Goal: Information Seeking & Learning: Learn about a topic

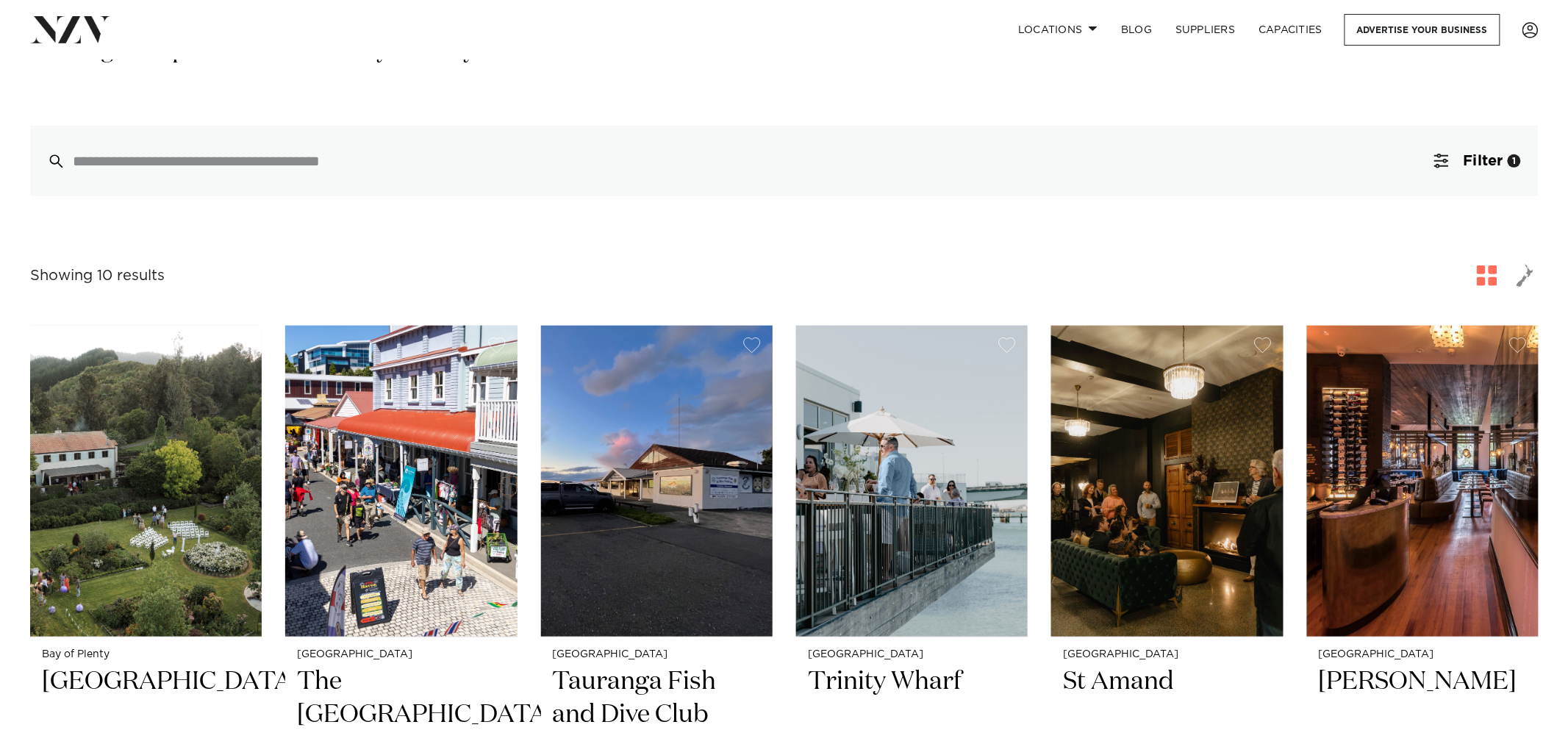
scroll to position [304, 0]
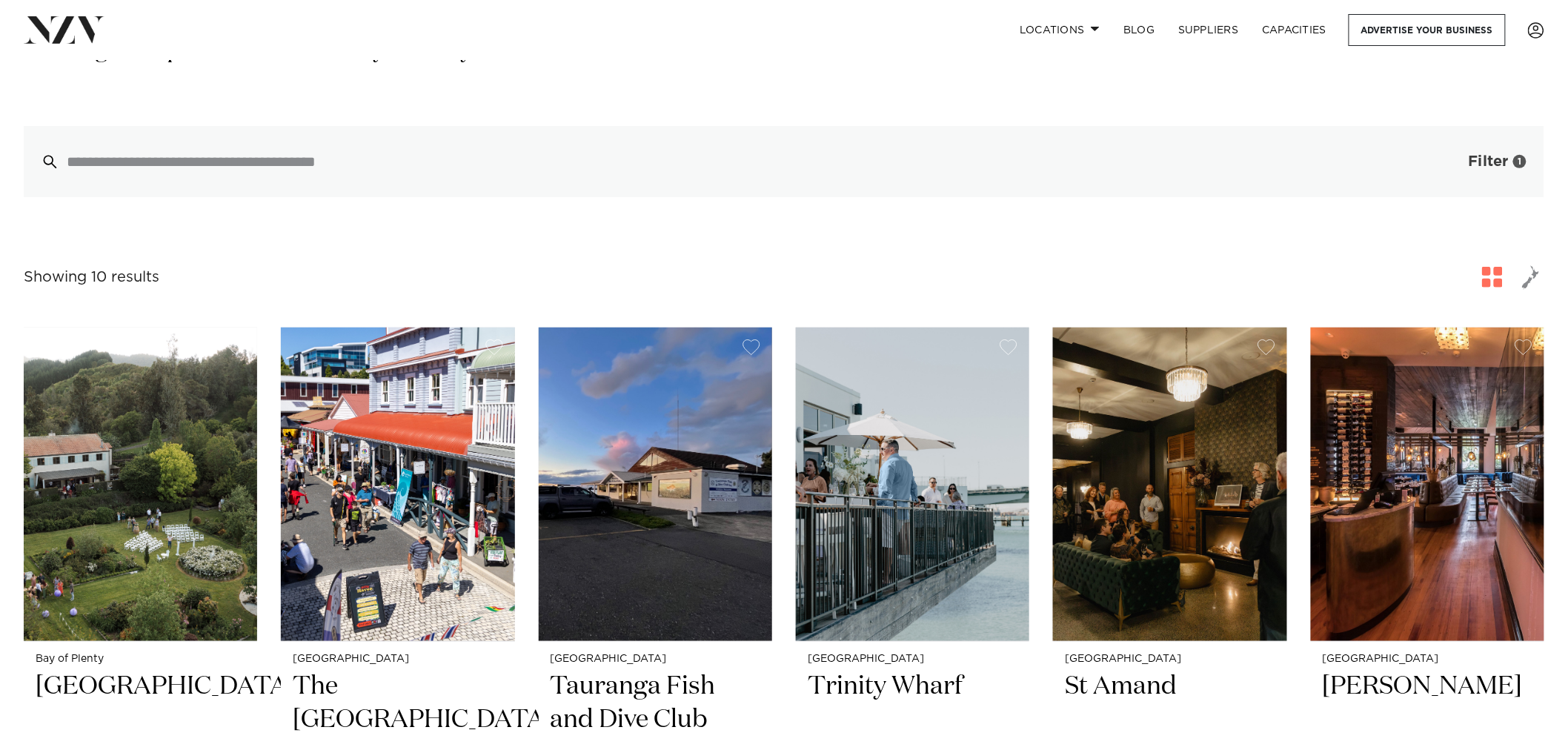
click at [1476, 154] on span "Filter" at bounding box center [1488, 161] width 40 height 15
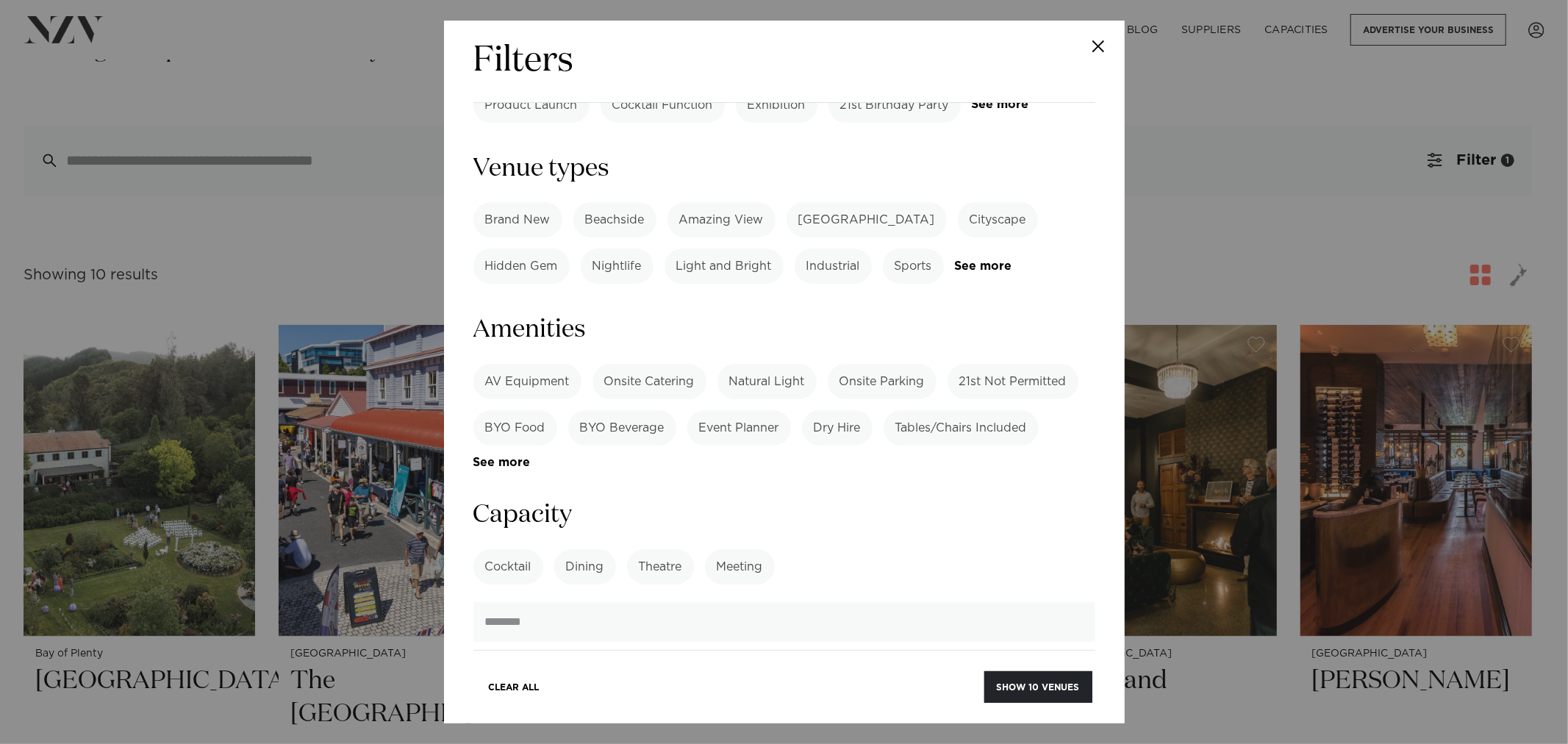
scroll to position [804, 0]
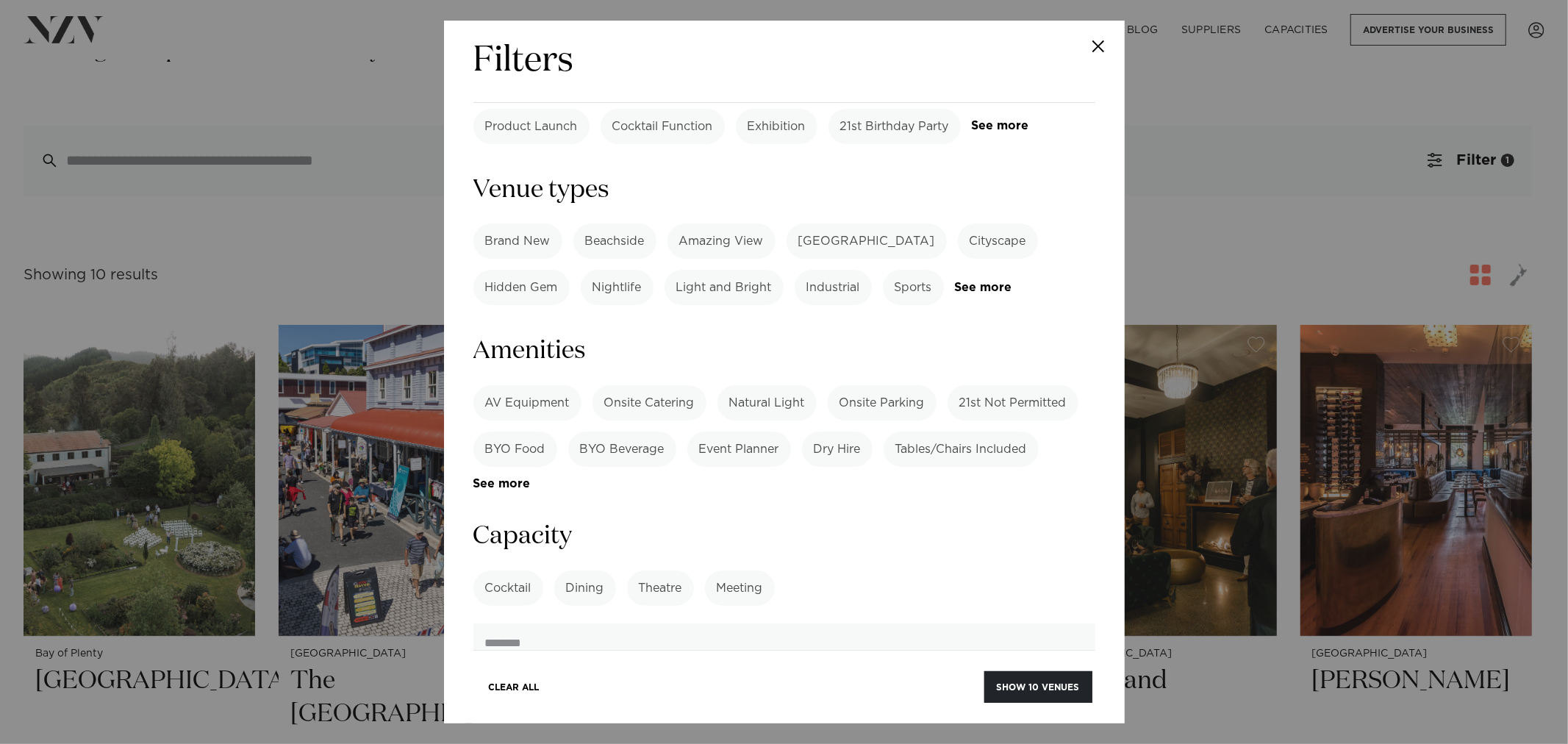
click at [648, 570] on label "Theatre" at bounding box center [661, 588] width 67 height 35
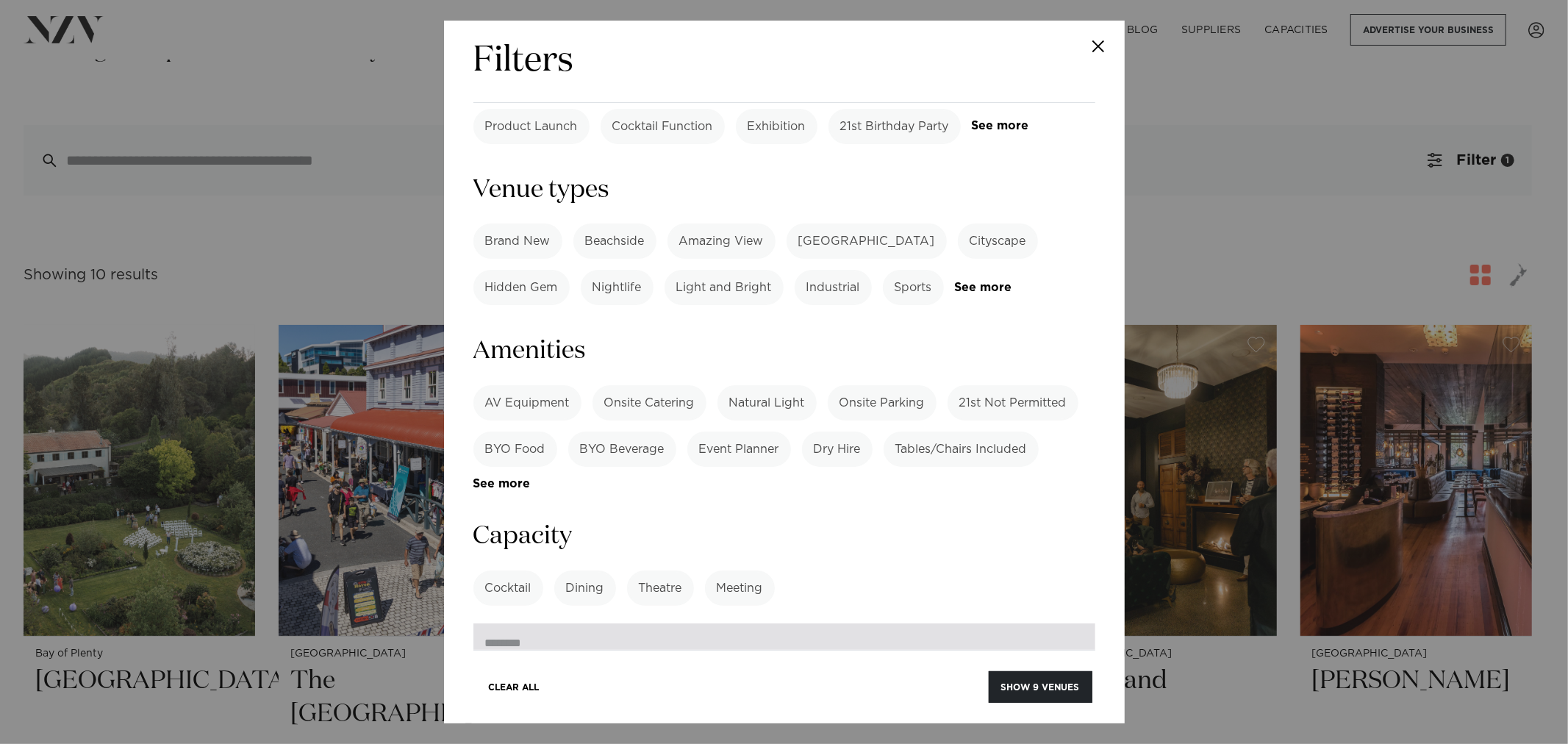
click at [586, 623] on input "number" at bounding box center [784, 643] width 622 height 39
type input "***"
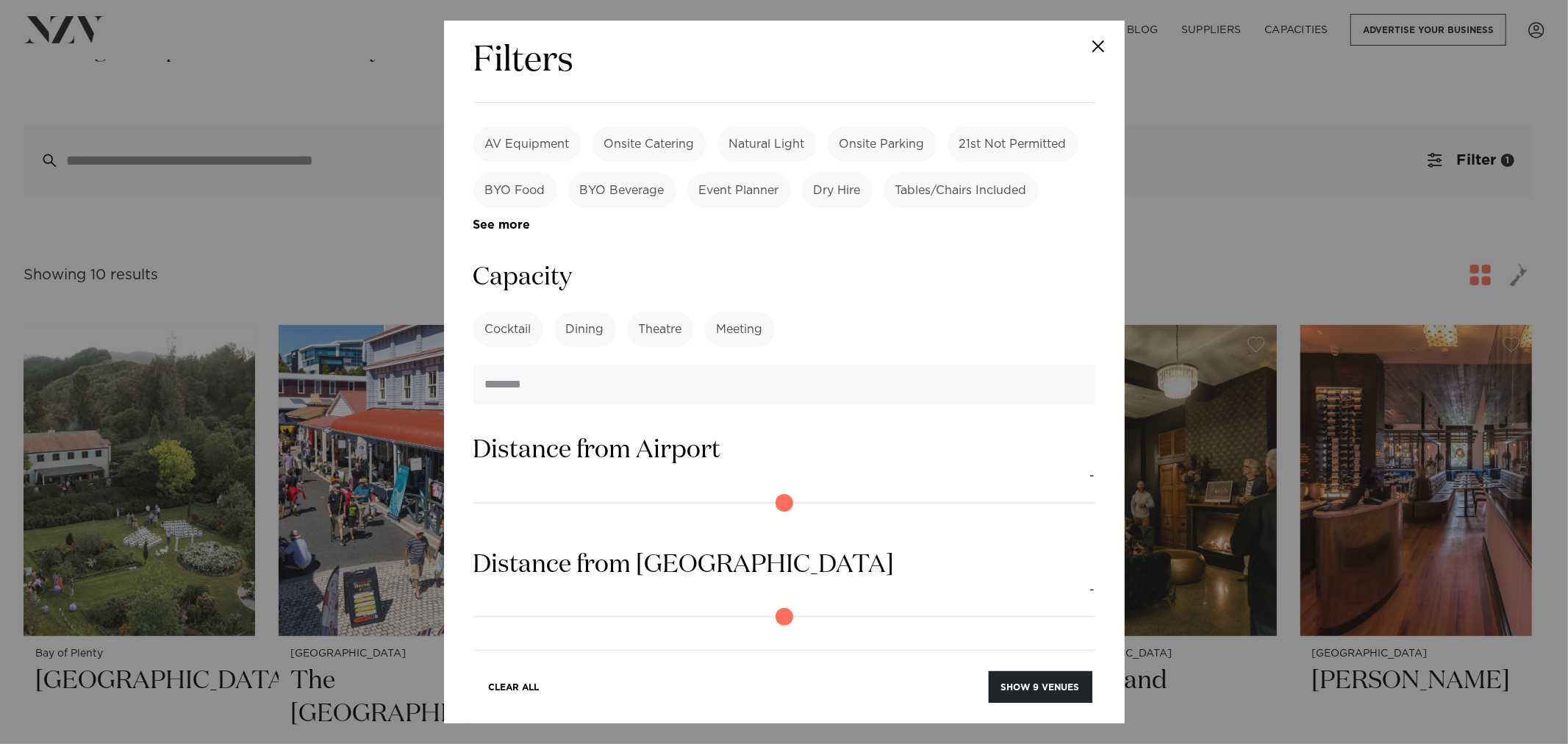
scroll to position [1119, 0]
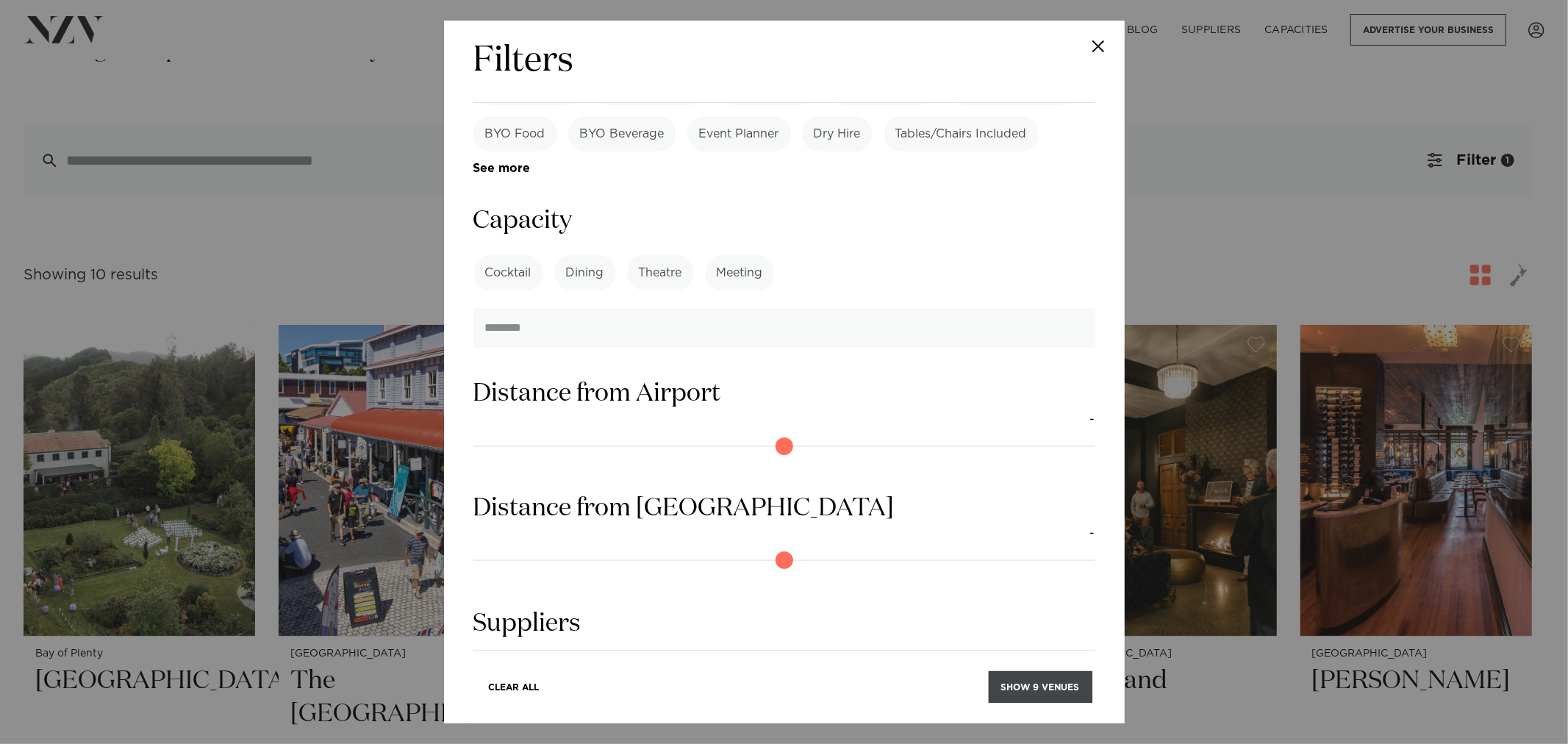
click at [1026, 688] on button "Show 9 venues" at bounding box center [1041, 687] width 104 height 32
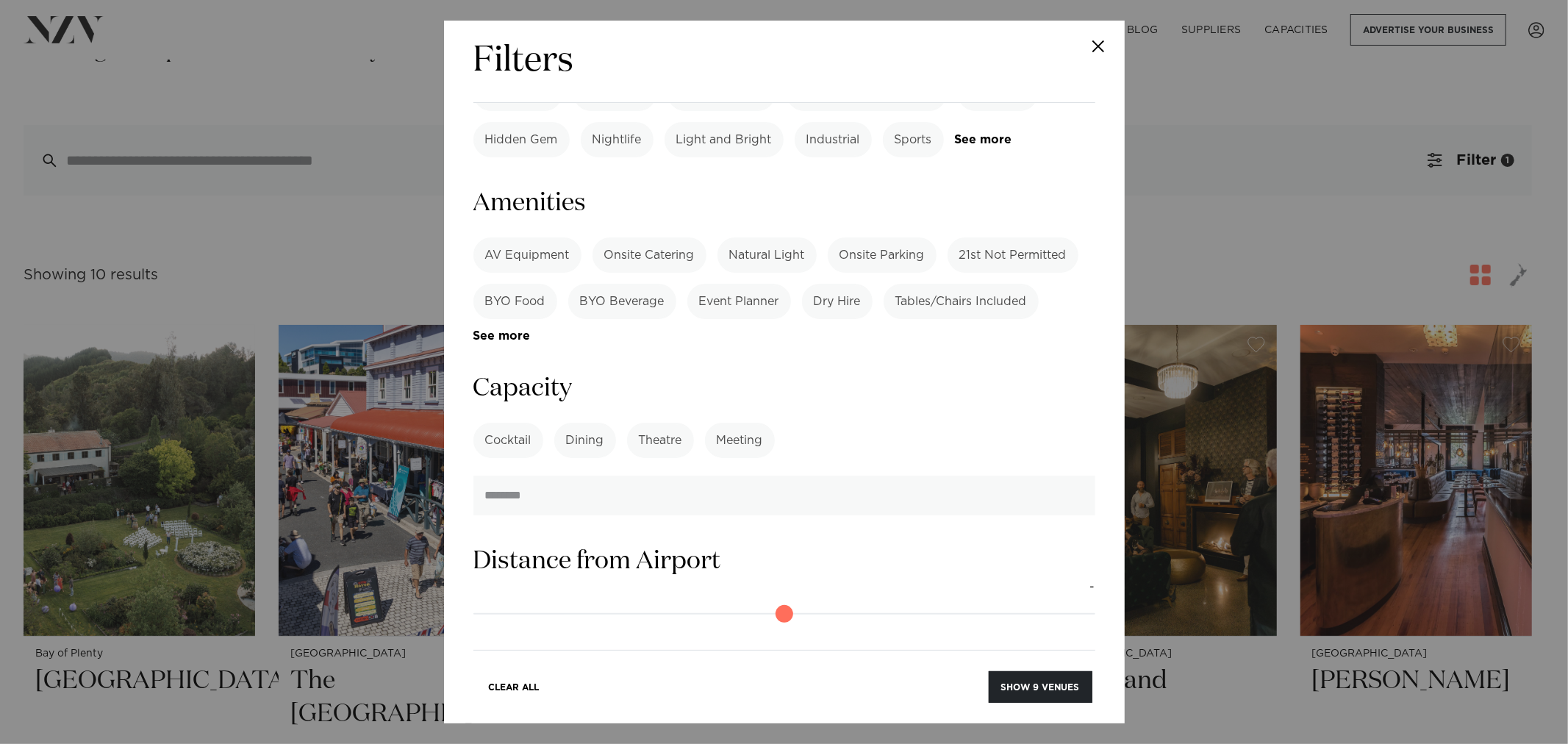
scroll to position [950, 0]
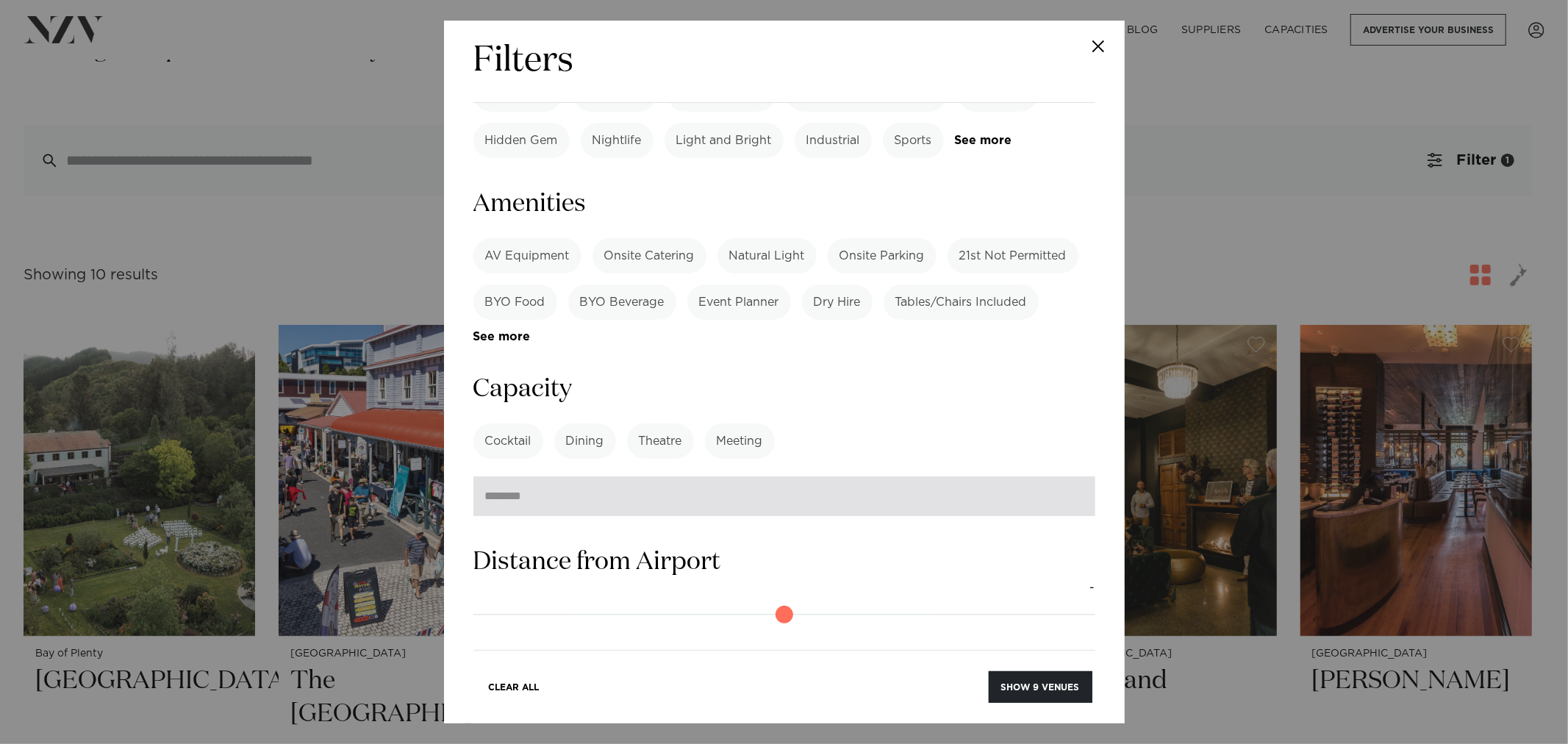
click at [672, 476] on input "number" at bounding box center [784, 496] width 622 height 39
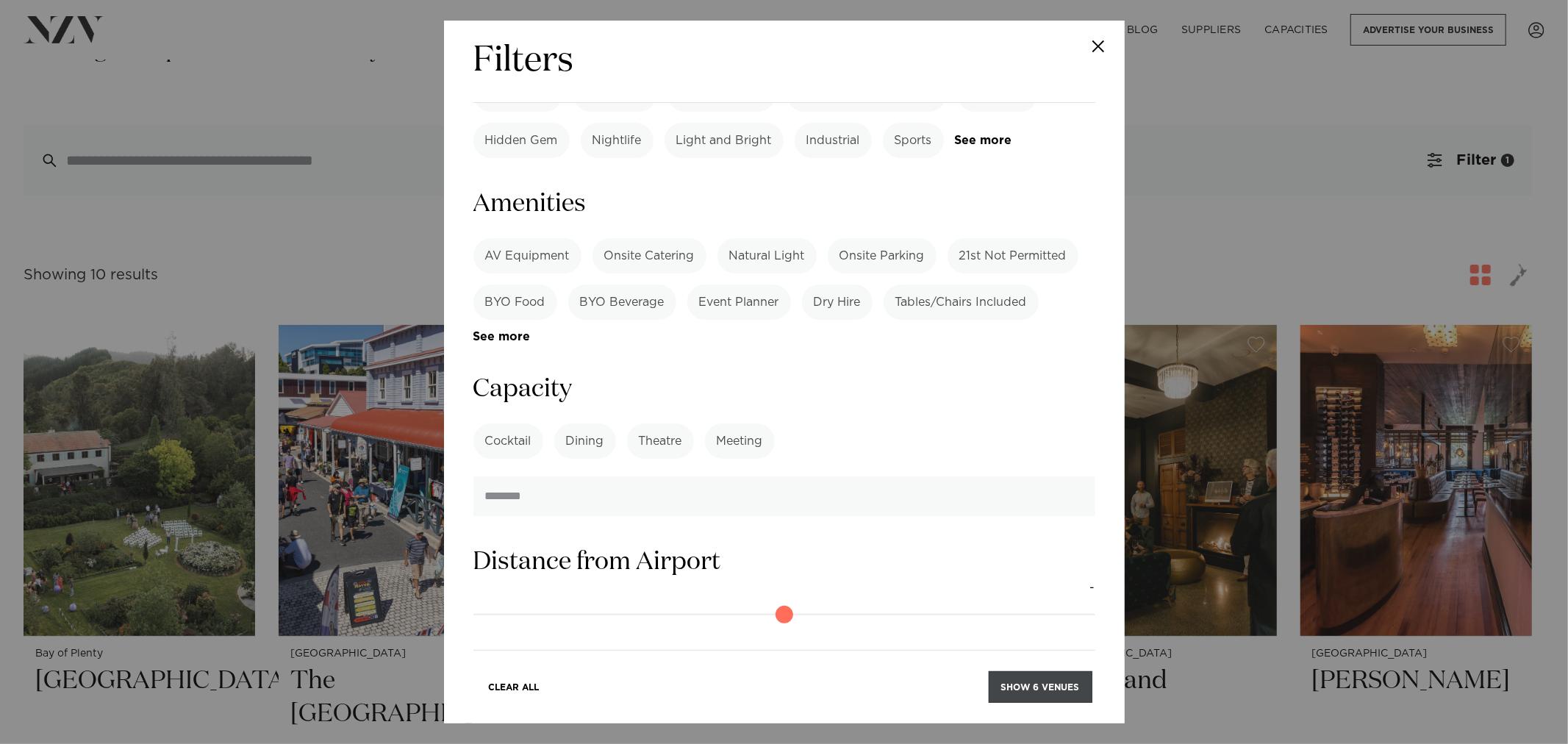
type input "***"
click at [1039, 695] on button "Show 6 venues" at bounding box center [1041, 687] width 104 height 32
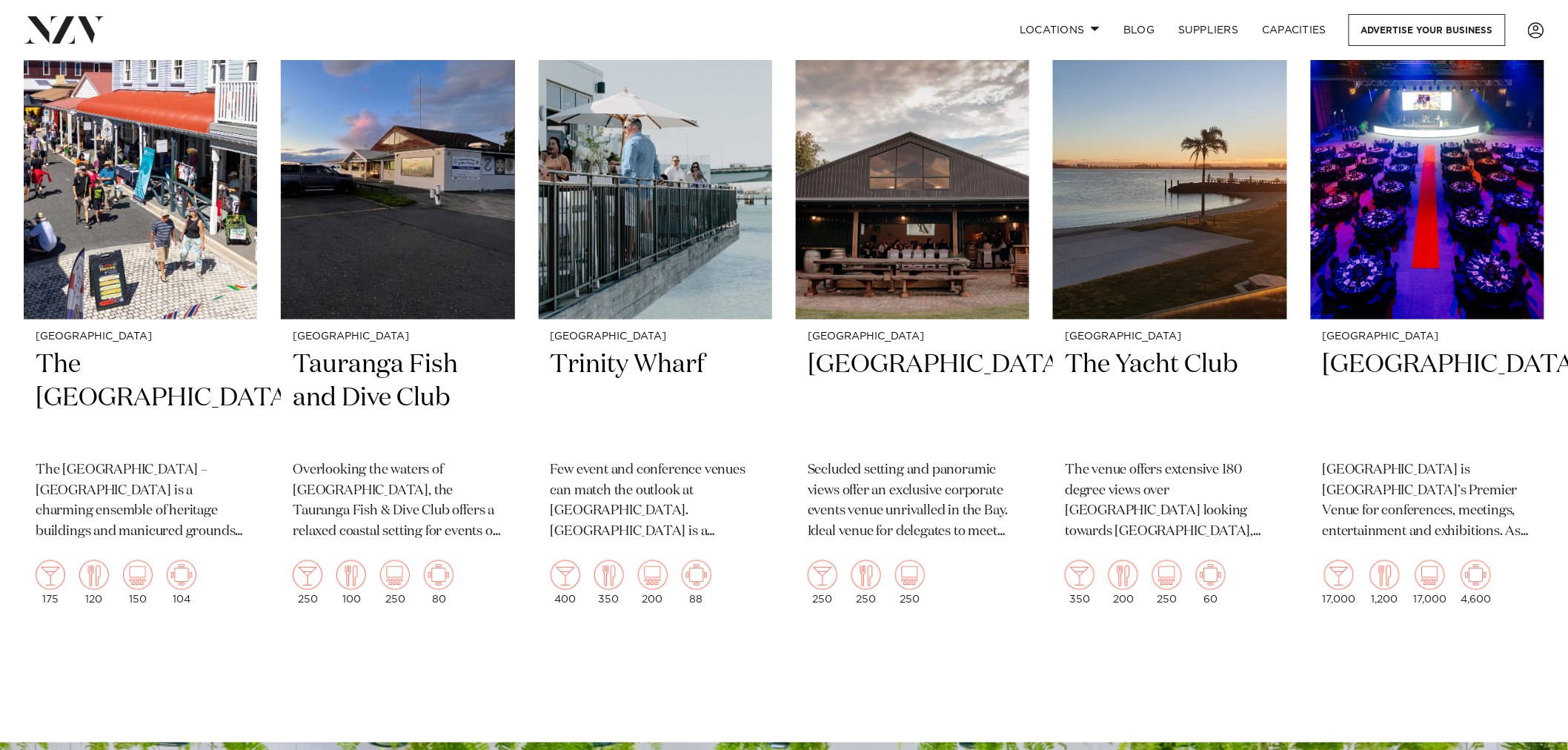
scroll to position [227, 0]
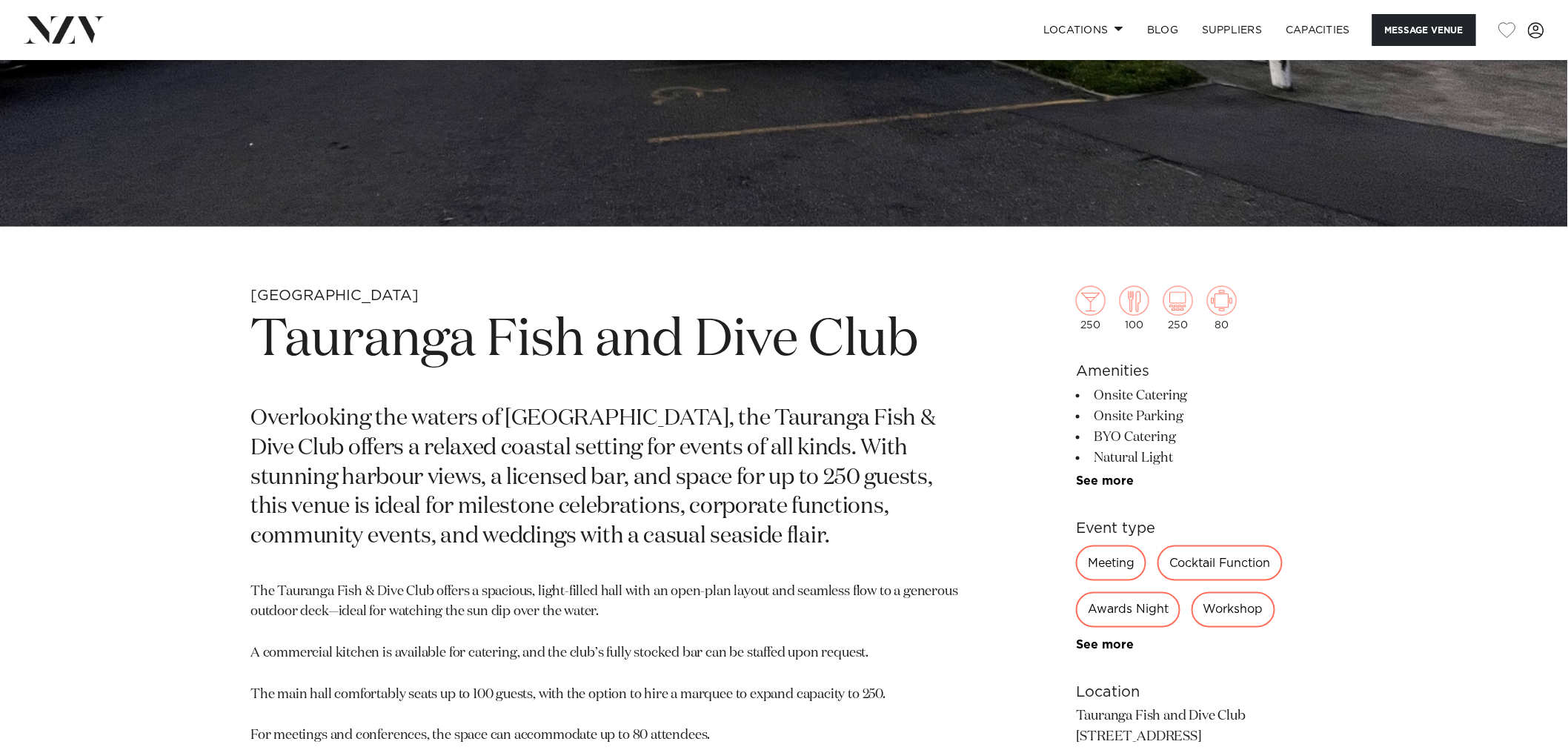
scroll to position [567, 0]
click at [1112, 479] on link "See more" at bounding box center [1134, 482] width 116 height 12
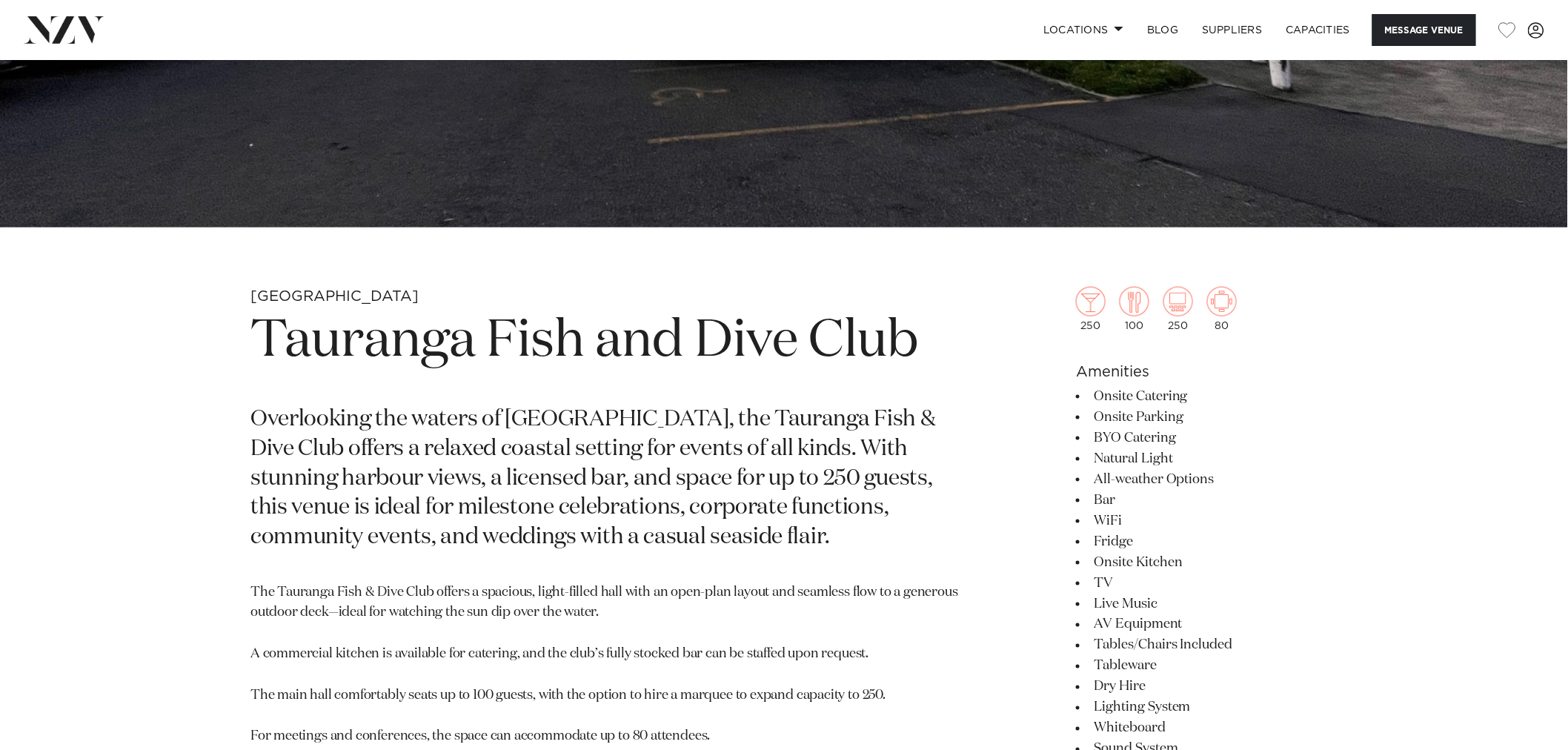
click at [487, 445] on p "Overlooking the waters of [GEOGRAPHIC_DATA], the Tauranga Fish & Dive Club offe…" at bounding box center [610, 479] width 720 height 147
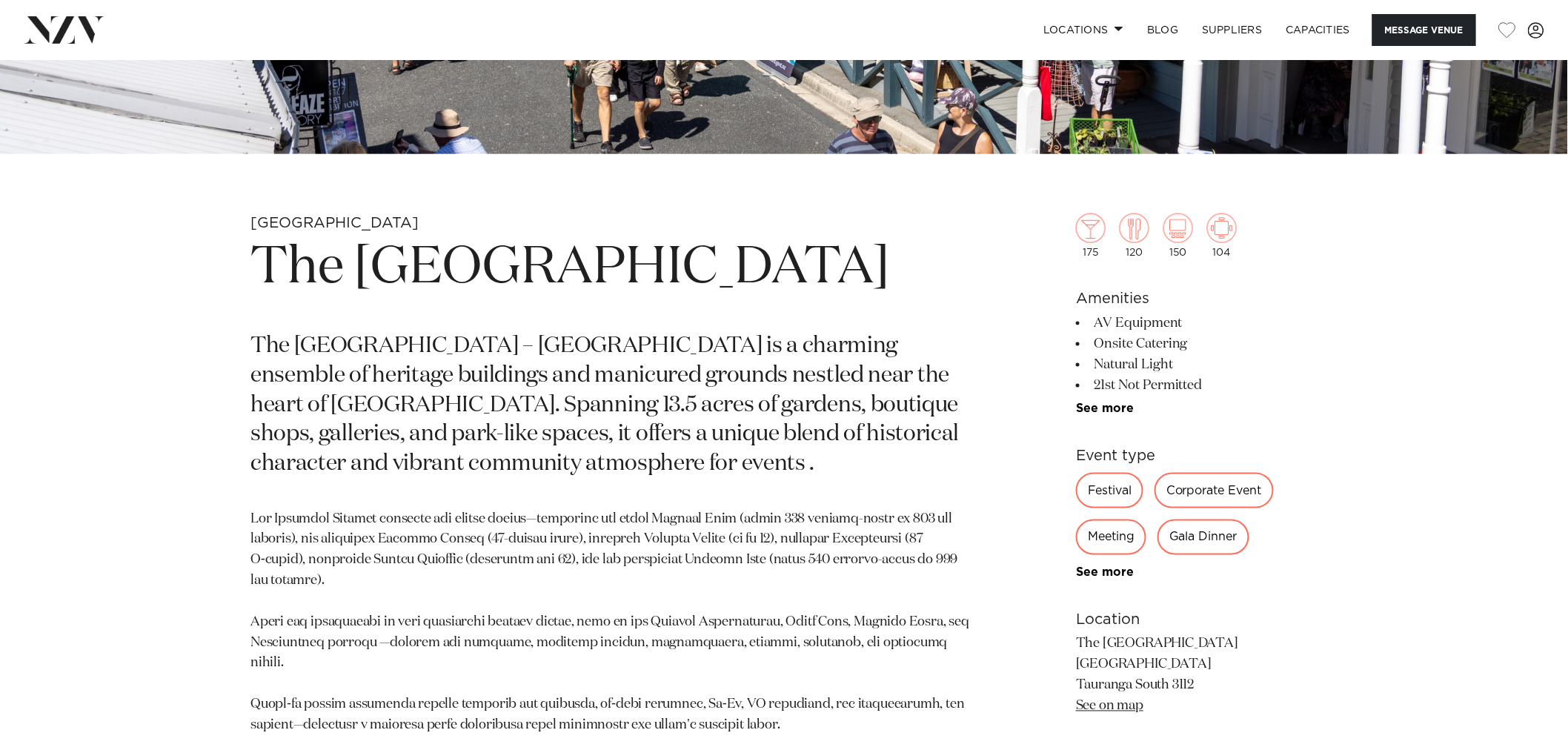
scroll to position [642, 0]
click at [748, 402] on p "The [GEOGRAPHIC_DATA] – [GEOGRAPHIC_DATA] is a charming ensemble of heritage bu…" at bounding box center [610, 405] width 720 height 147
